Goal: Transaction & Acquisition: Purchase product/service

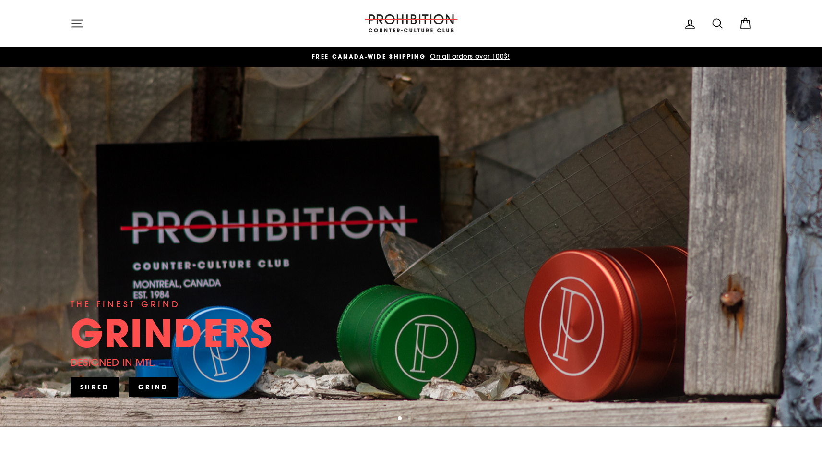
click at [210, 339] on div "GRINDERS" at bounding box center [172, 332] width 202 height 38
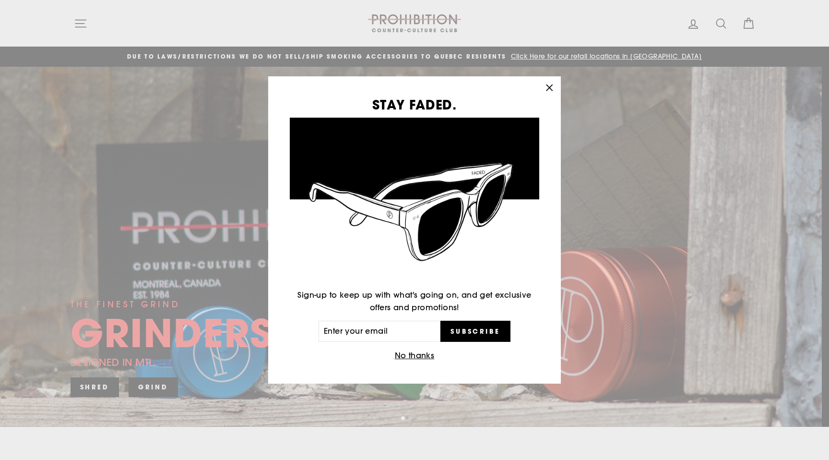
click at [552, 89] on icon "button" at bounding box center [549, 87] width 13 height 13
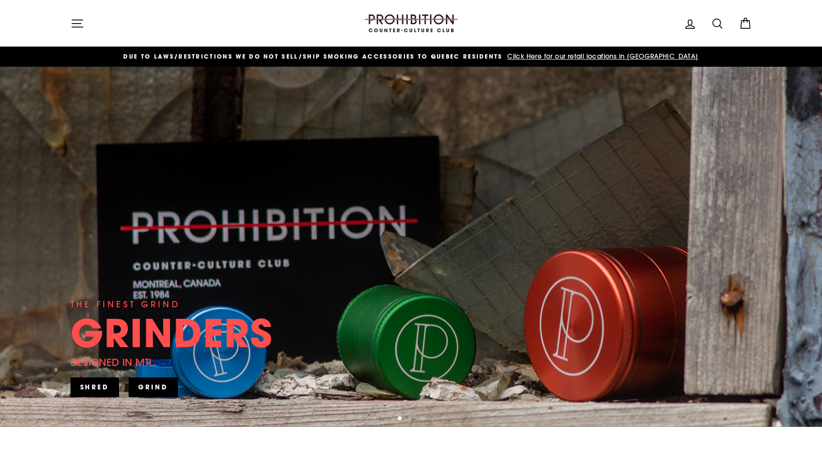
click at [83, 386] on link "SHRED" at bounding box center [95, 386] width 49 height 19
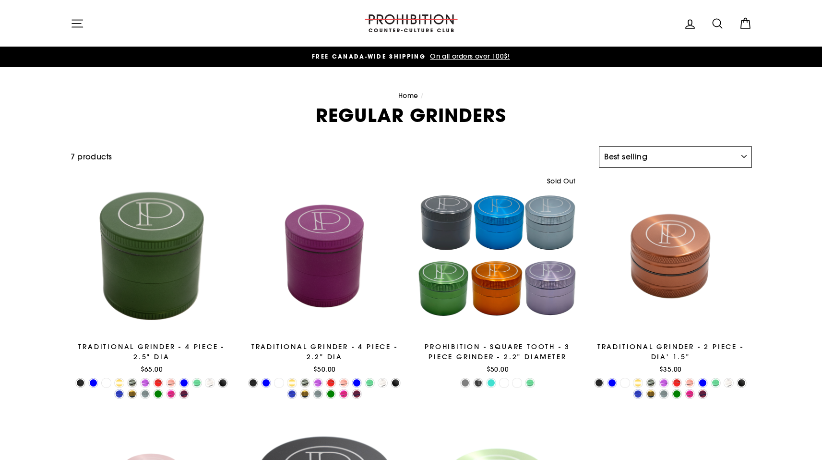
click at [730, 159] on select "Sort Featured Best selling Alphabetically, A-Z Alphabetically, Z-A Price, low t…" at bounding box center [675, 156] width 153 height 21
select select "price-ascending"
click at [599, 146] on select "Sort Featured Best selling Alphabetically, A-Z Alphabetically, Z-A Price, low t…" at bounding box center [675, 156] width 153 height 21
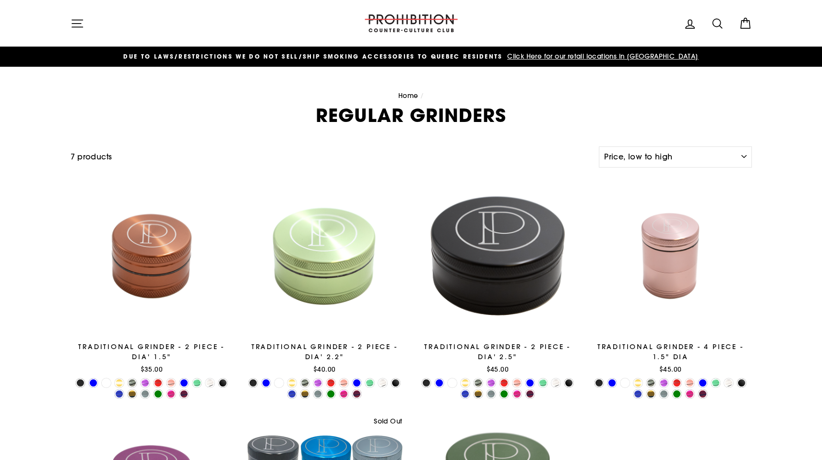
click at [73, 23] on icon "button" at bounding box center [77, 23] width 13 height 13
